Goal: Find specific page/section: Find specific page/section

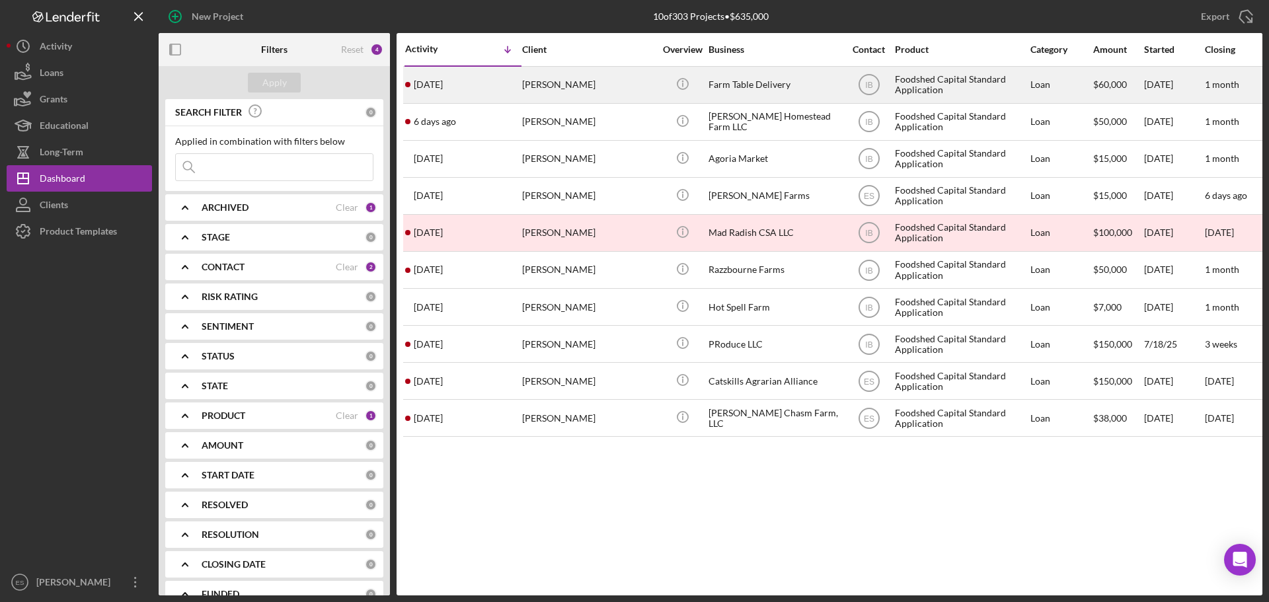
click at [759, 83] on div "Farm Table Delivery" at bounding box center [774, 84] width 132 height 35
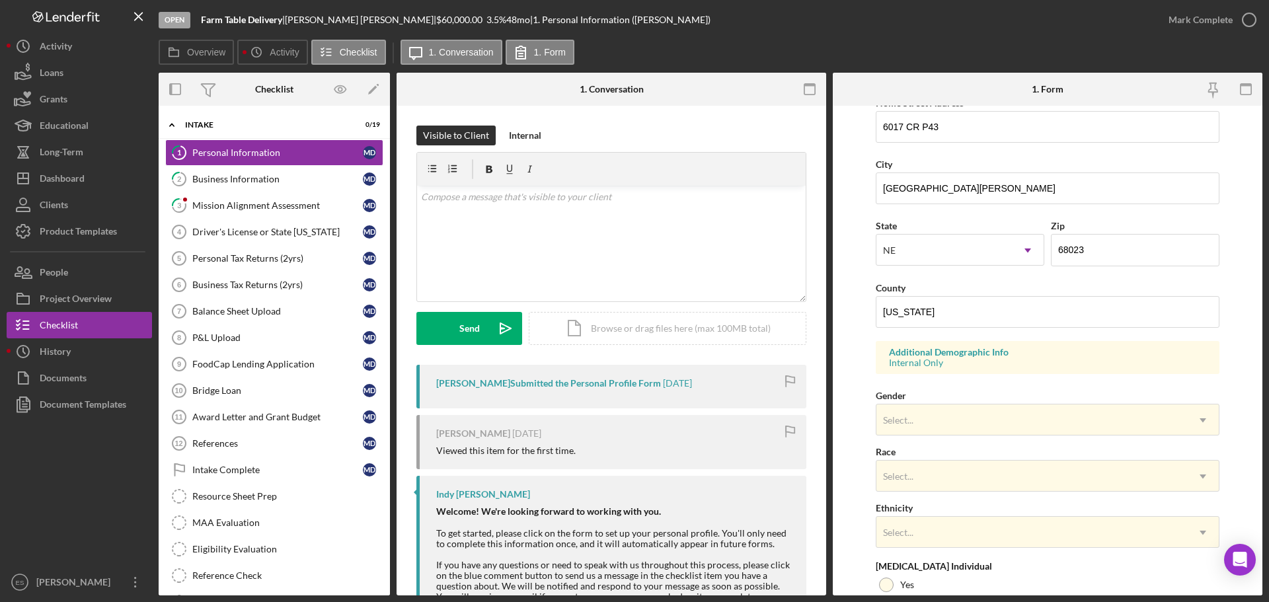
scroll to position [264, 0]
click at [258, 203] on div "Mission Alignment Assessment" at bounding box center [277, 205] width 170 height 11
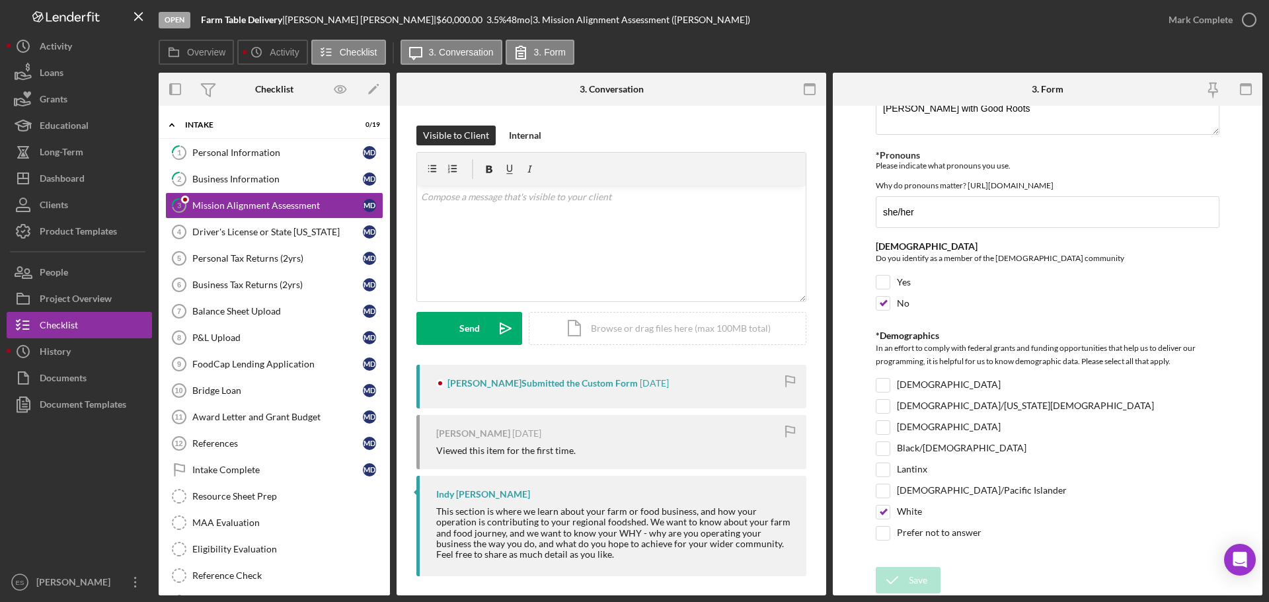
scroll to position [2126, 0]
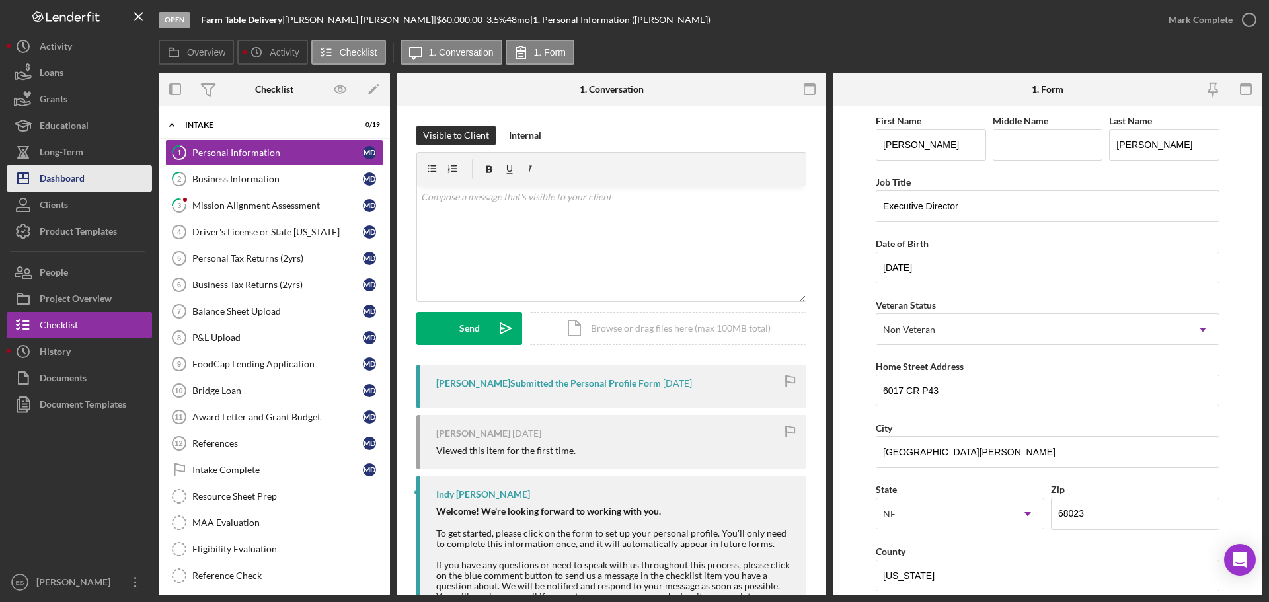
click at [83, 182] on div "Dashboard" at bounding box center [62, 180] width 45 height 30
